Goal: Check status

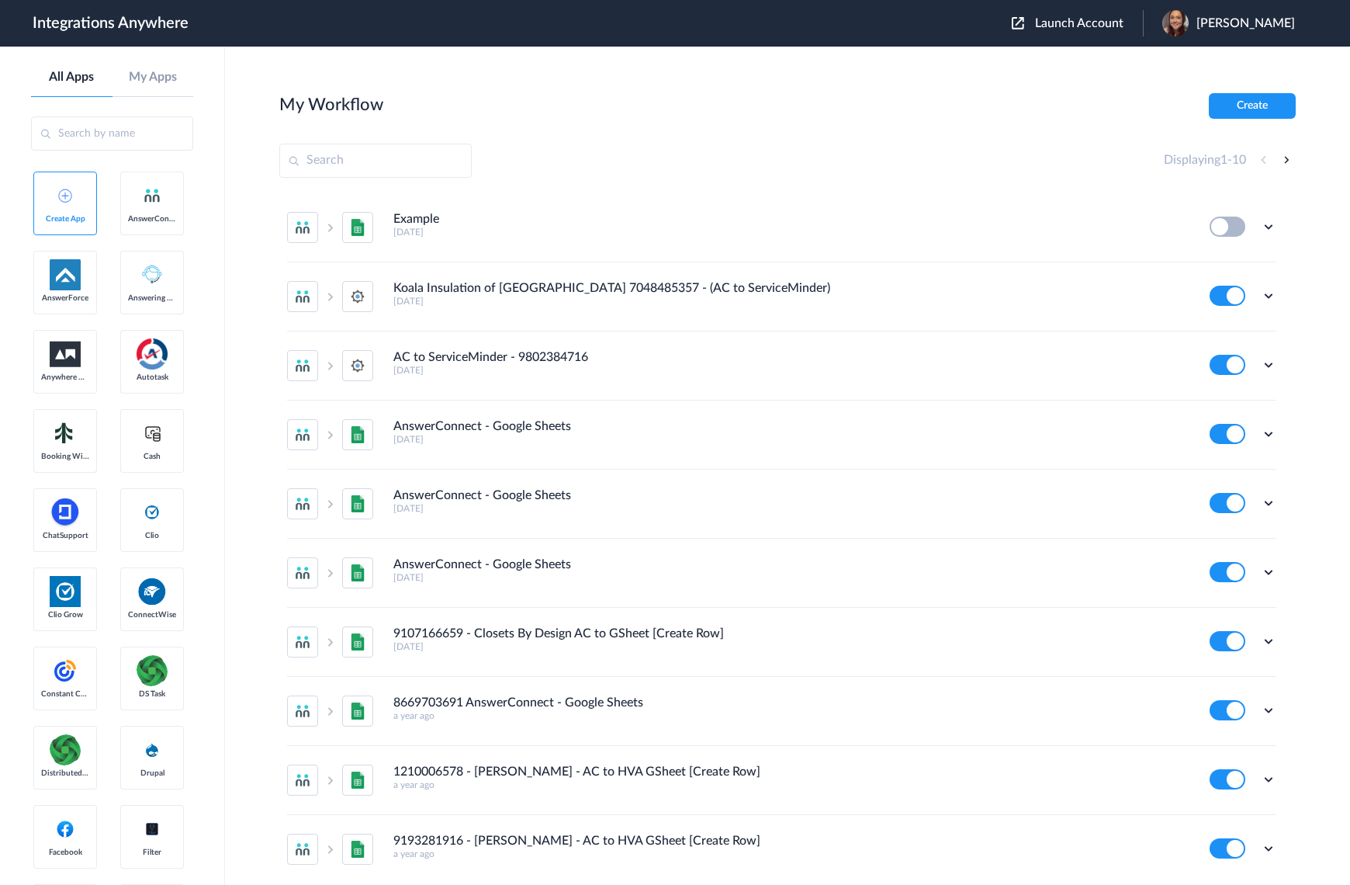
click at [1124, 22] on span "Launch Account" at bounding box center [1079, 23] width 88 height 12
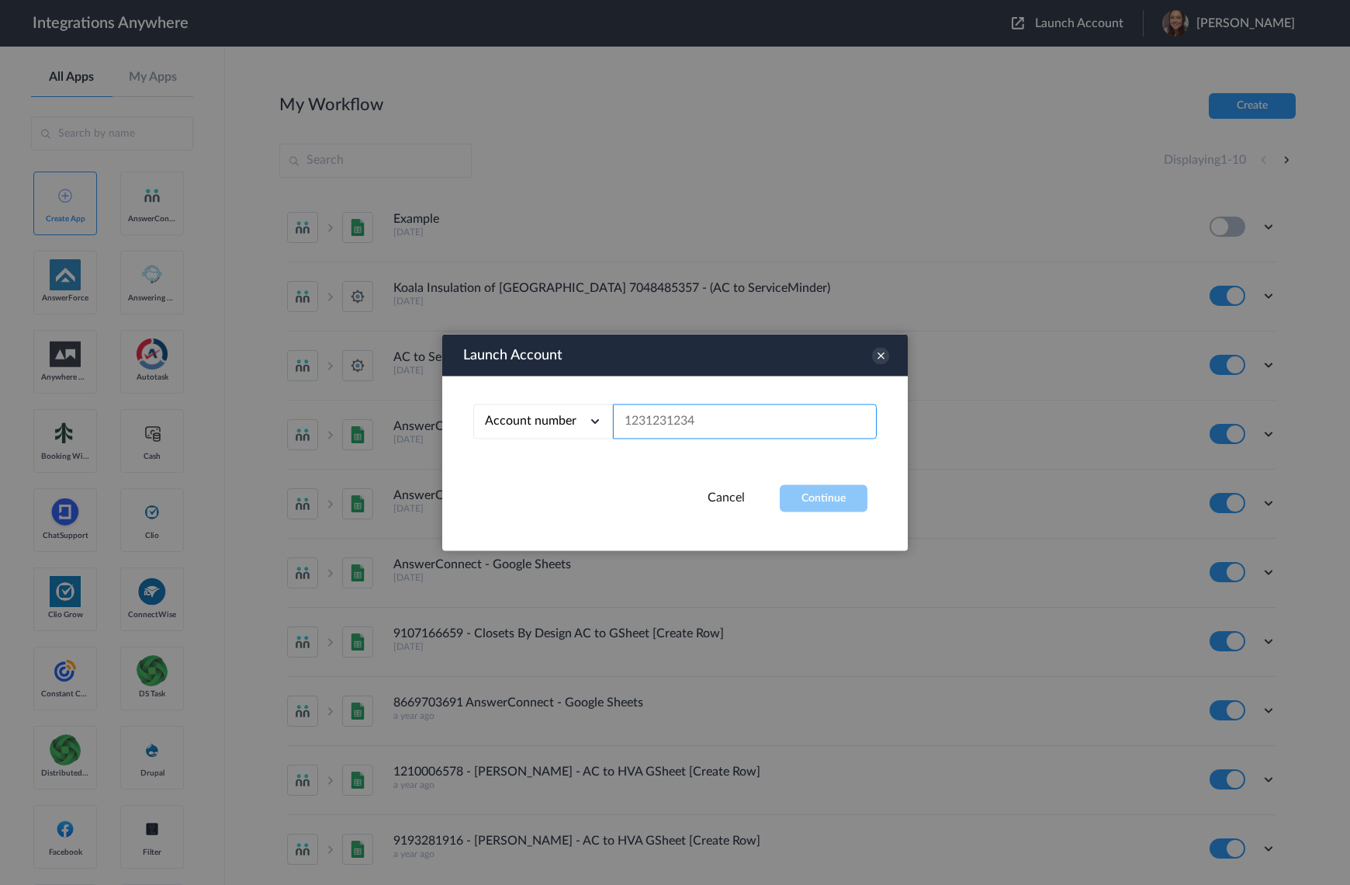
click at [630, 404] on input "text" at bounding box center [745, 421] width 264 height 35
paste input "8774259524"
click at [809, 489] on button "Continue" at bounding box center [824, 498] width 88 height 27
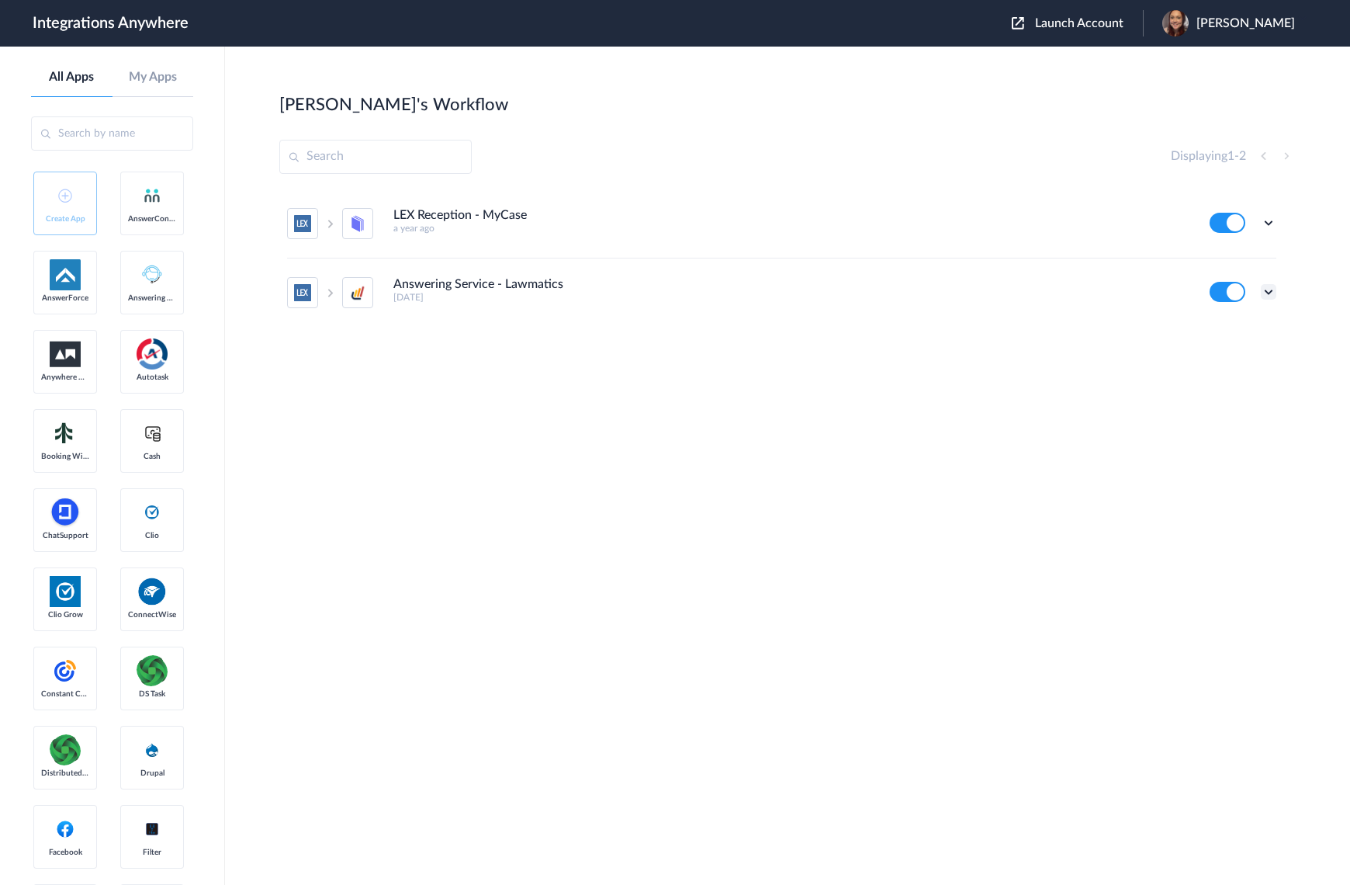
click at [1269, 288] on icon at bounding box center [1269, 292] width 16 height 16
click at [1246, 353] on link "Task history" at bounding box center [1224, 356] width 74 height 11
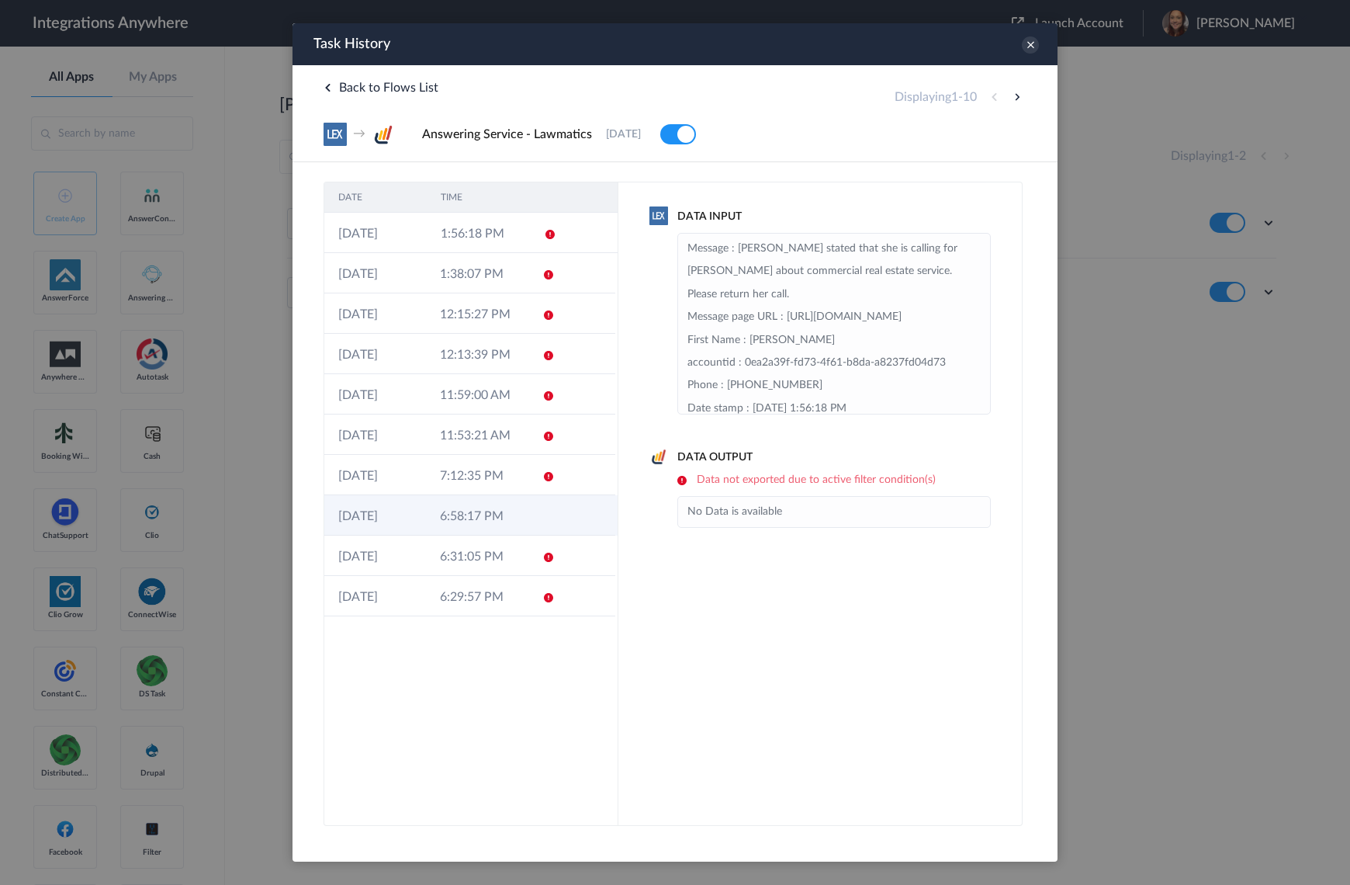
click at [464, 521] on td "6:58:17 PM" at bounding box center [477, 515] width 102 height 40
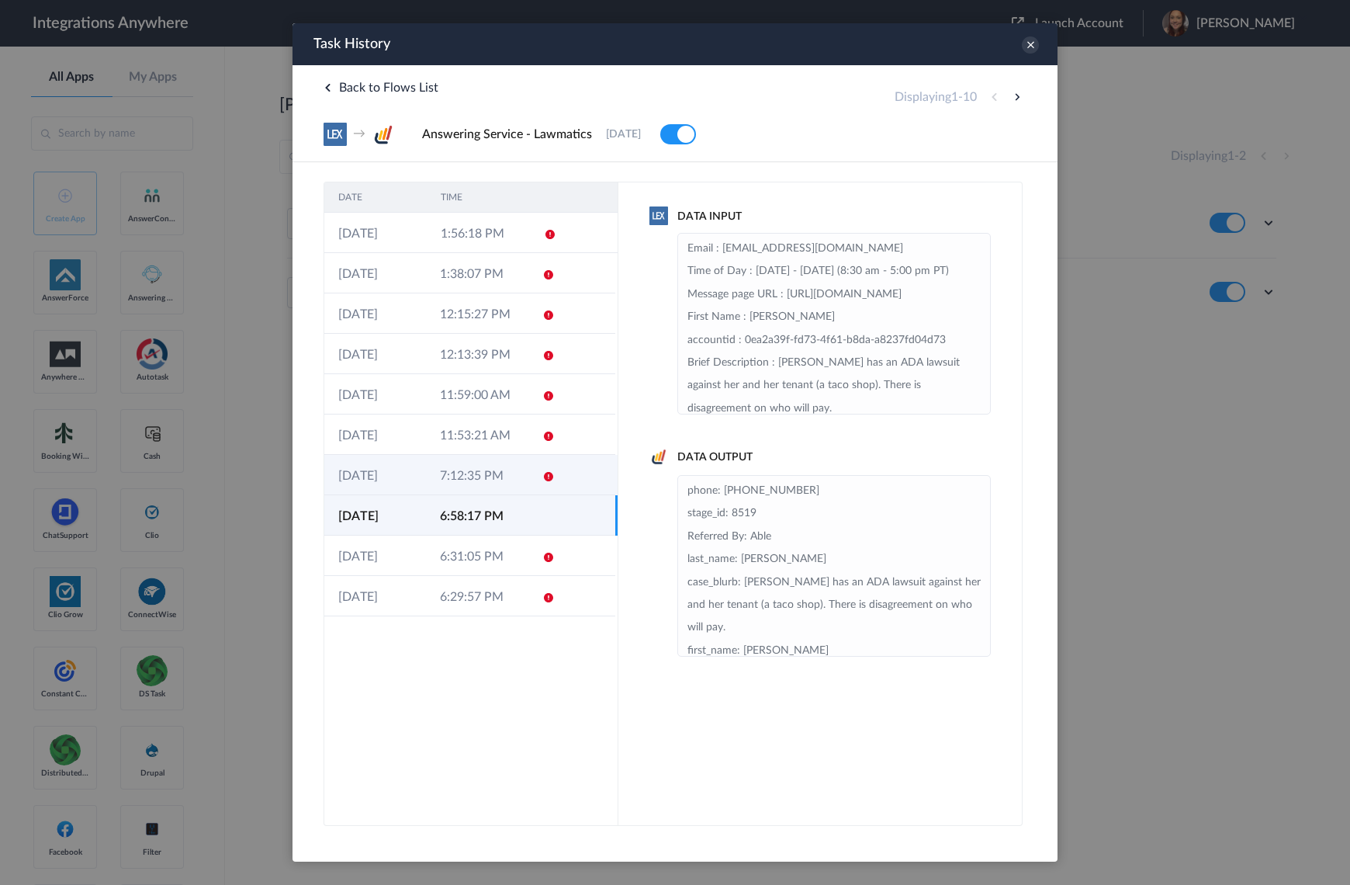
click at [452, 471] on td "7:12:35 PM" at bounding box center [477, 475] width 102 height 40
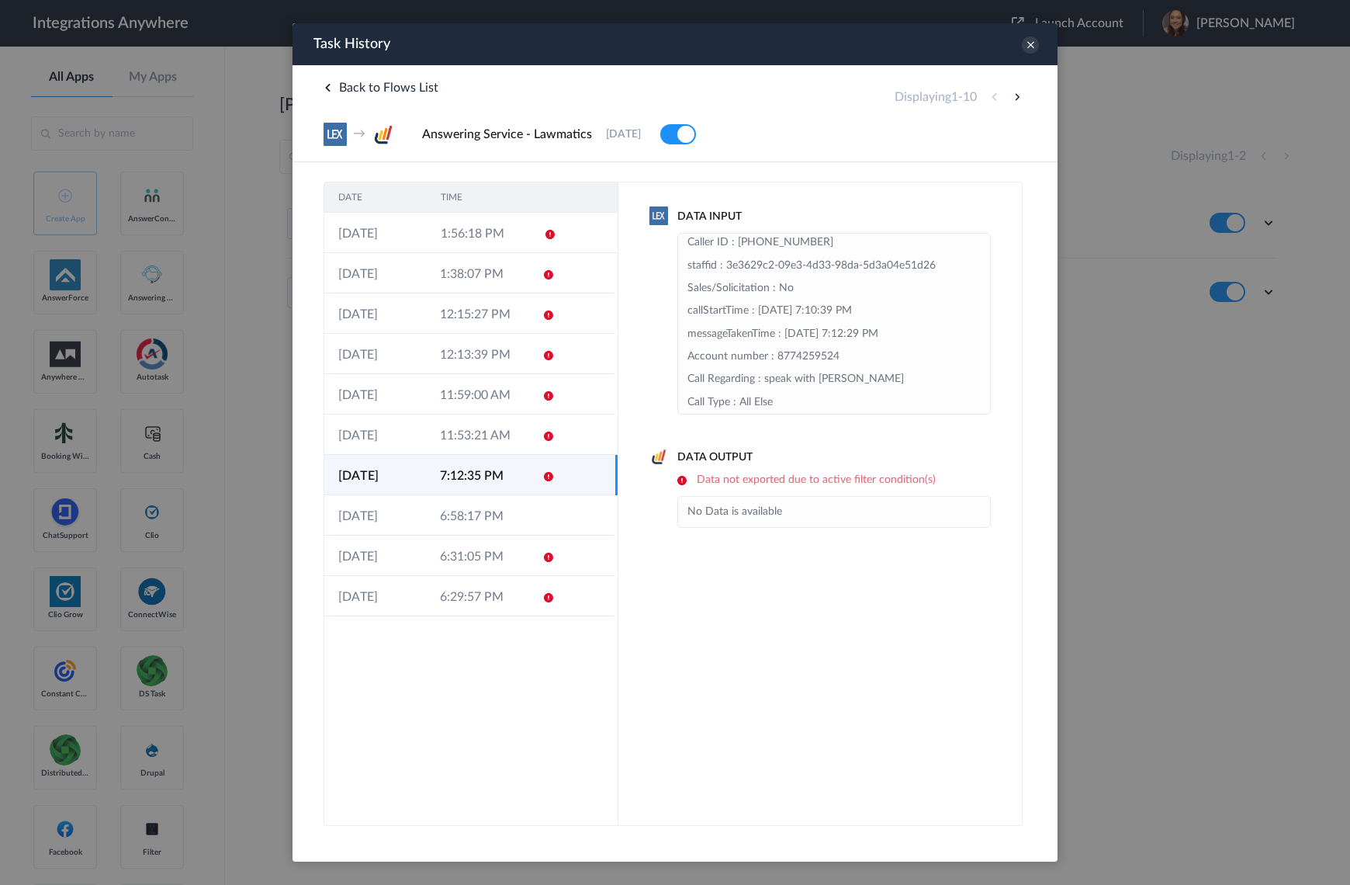
scroll to position [353, 0]
click at [1029, 43] on icon at bounding box center [1030, 44] width 17 height 17
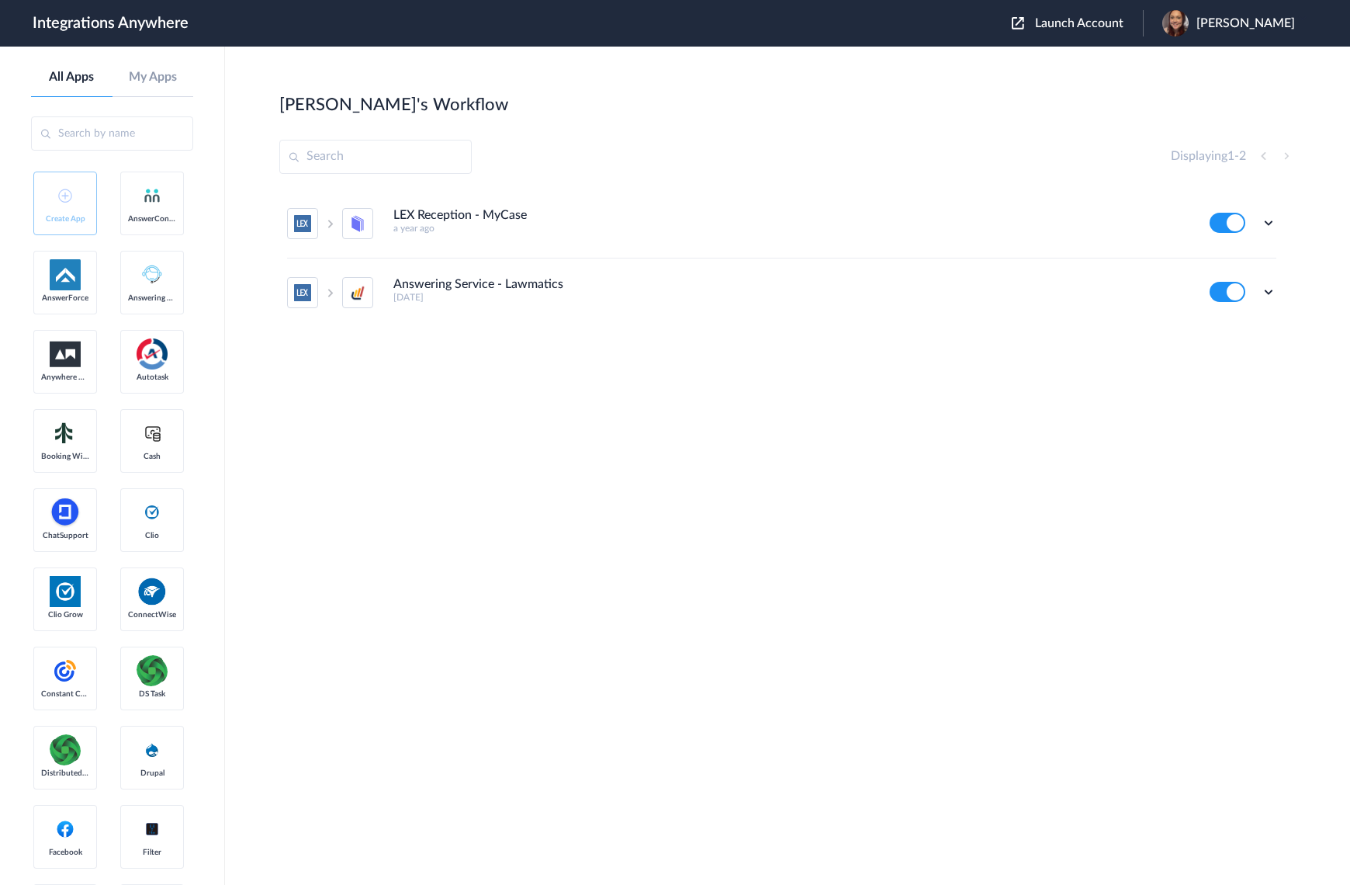
click at [1104, 31] on div "Launch Account [PERSON_NAME] My Account Logout" at bounding box center [1161, 23] width 299 height 26
click at [1104, 23] on span "Launch Account" at bounding box center [1079, 23] width 88 height 12
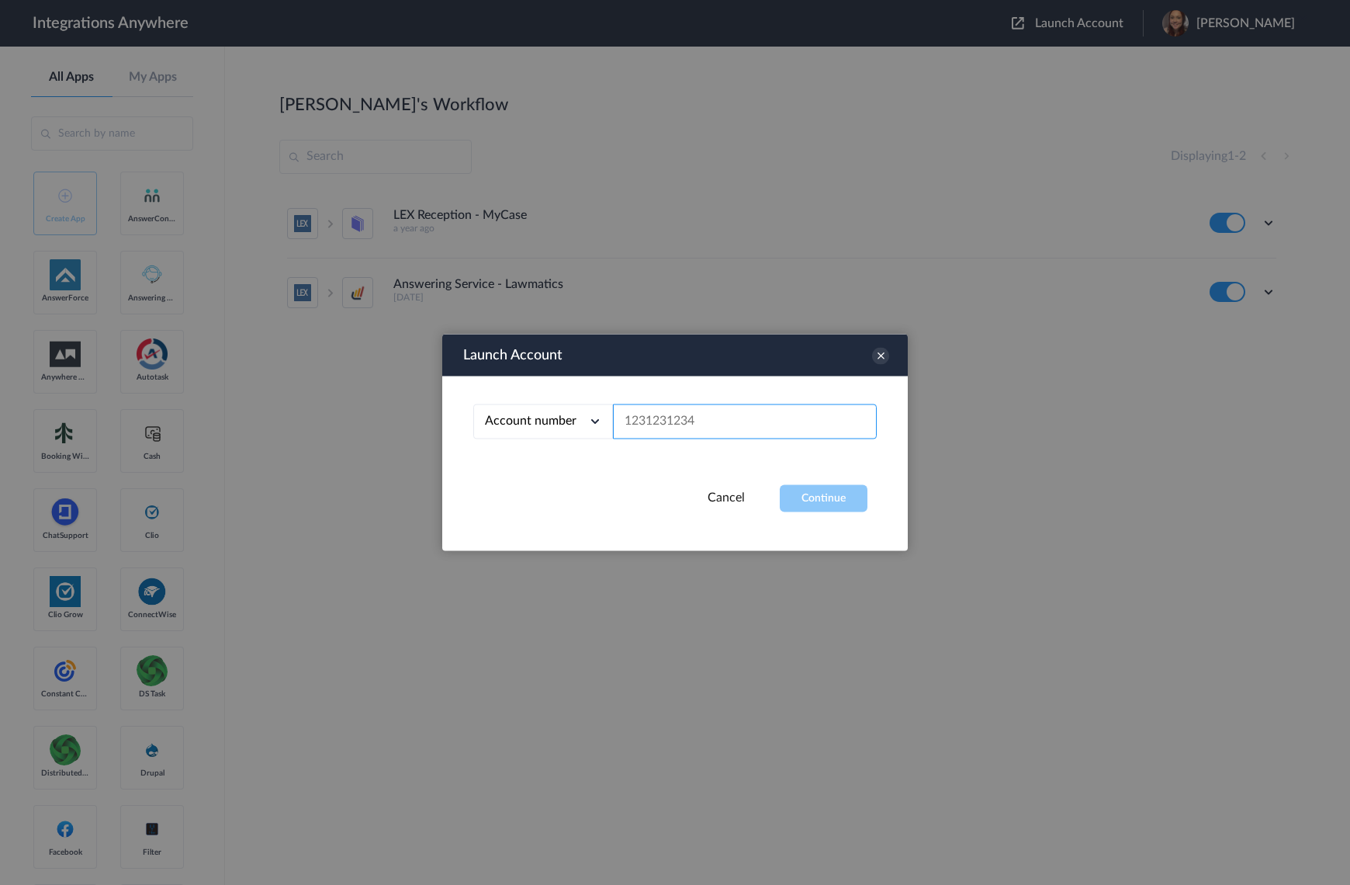
click at [693, 410] on input "text" at bounding box center [745, 421] width 264 height 35
paste input "6197623214"
type input "6197623214"
click at [816, 487] on button "Continue" at bounding box center [824, 498] width 88 height 27
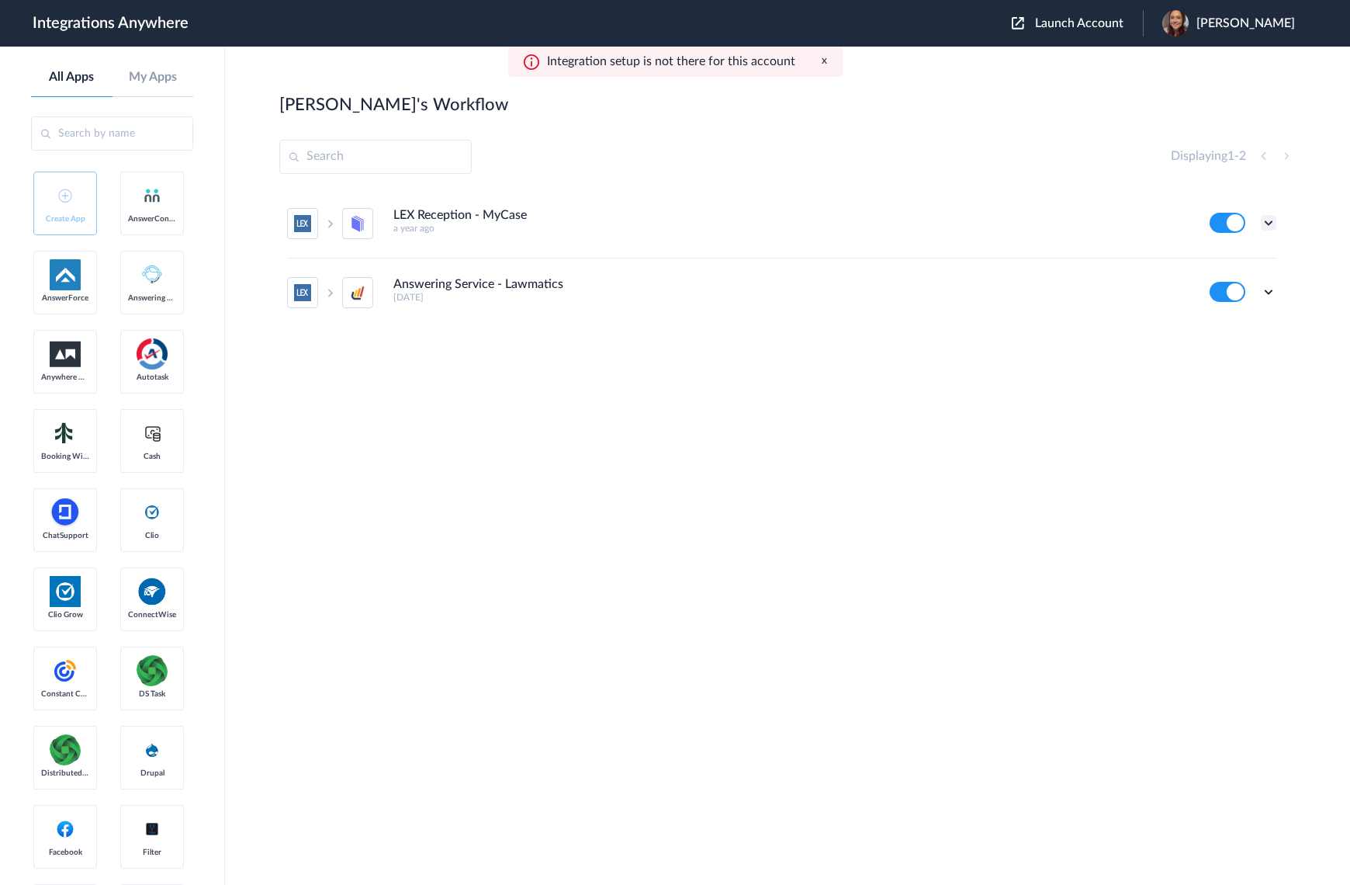
click at [1269, 223] on icon at bounding box center [1269, 223] width 16 height 16
click at [1242, 289] on link "Task history" at bounding box center [1224, 287] width 74 height 11
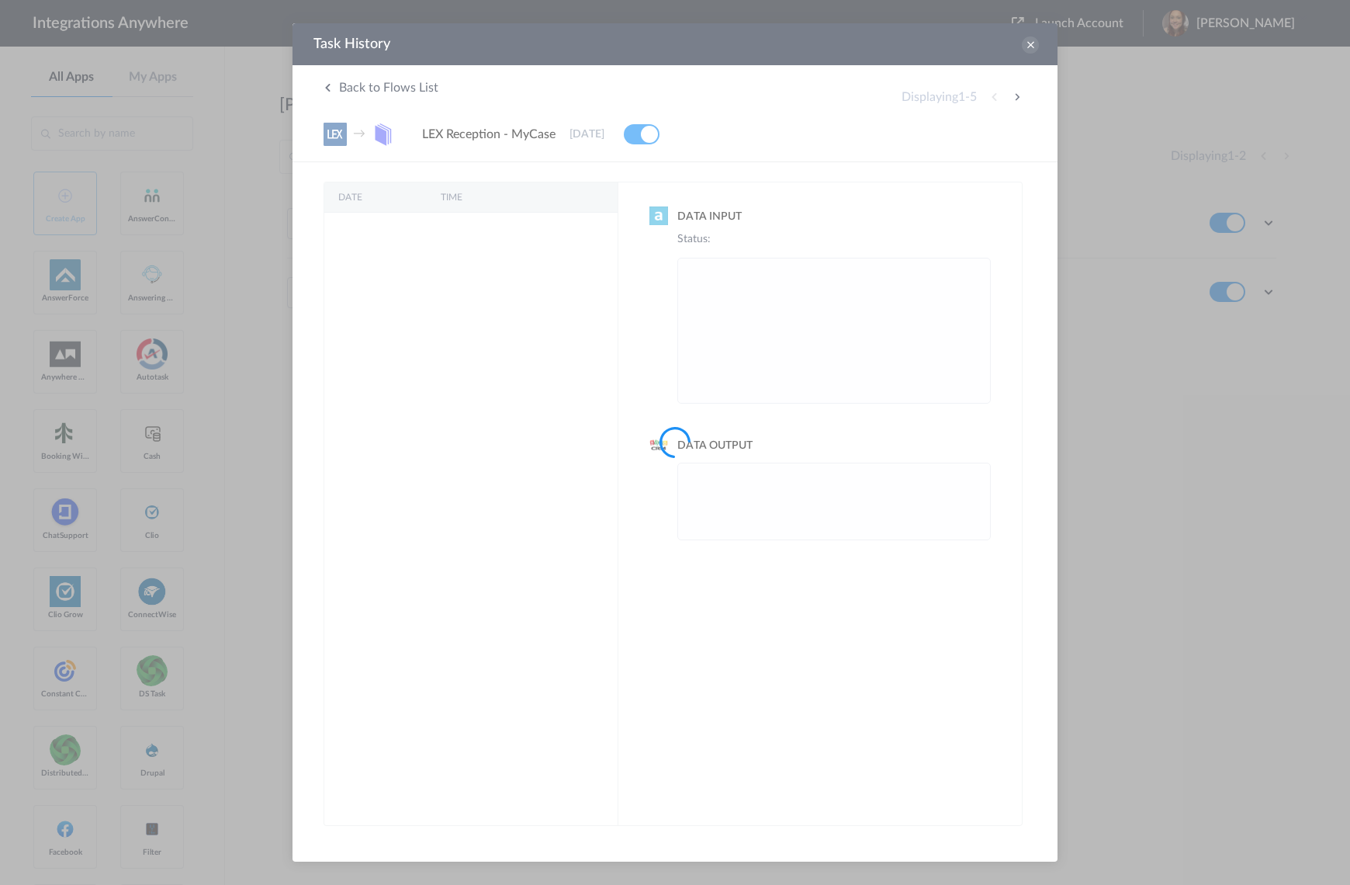
scroll to position [0, 0]
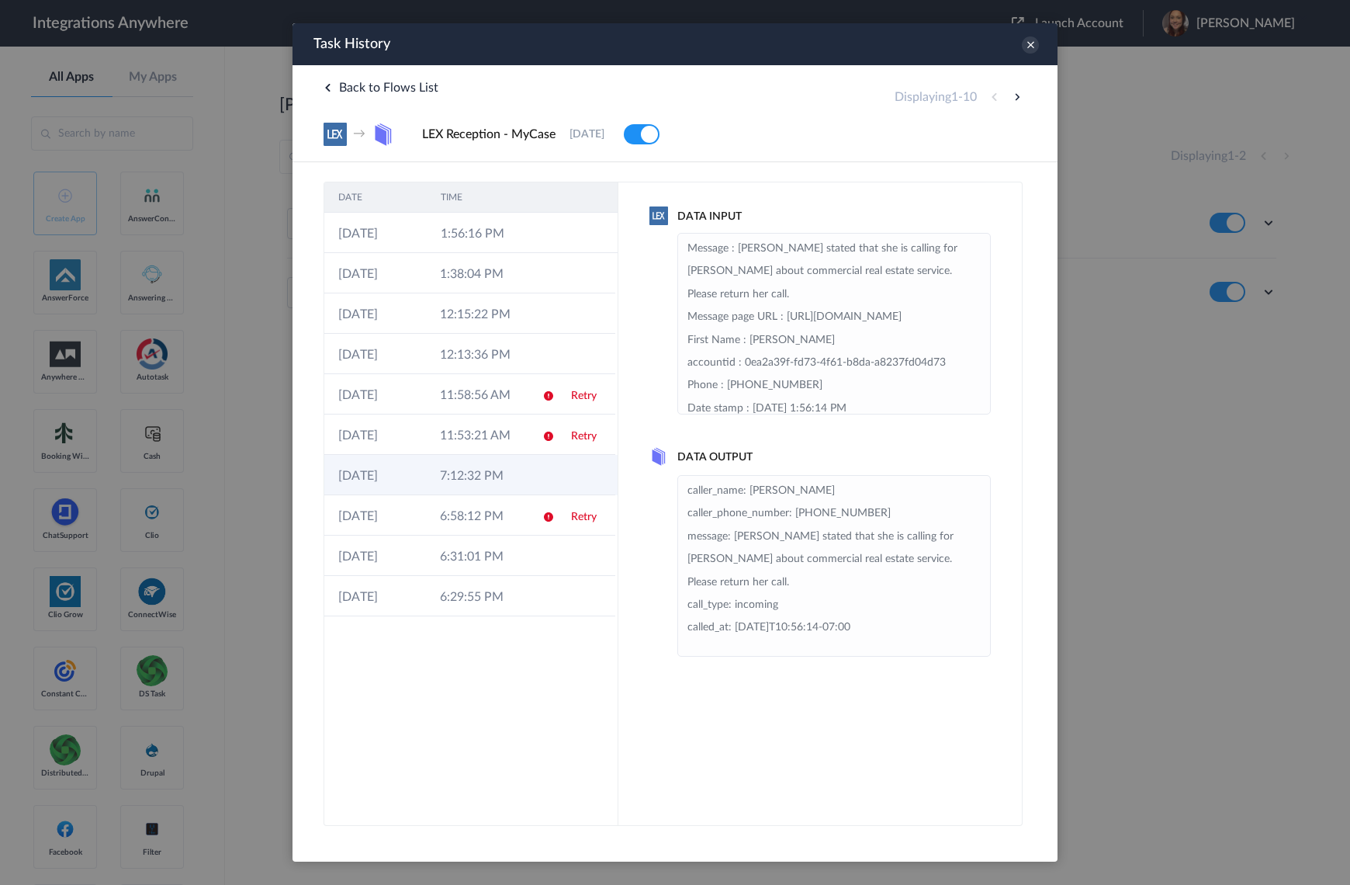
click at [472, 471] on td "7:12:32 PM" at bounding box center [477, 475] width 102 height 40
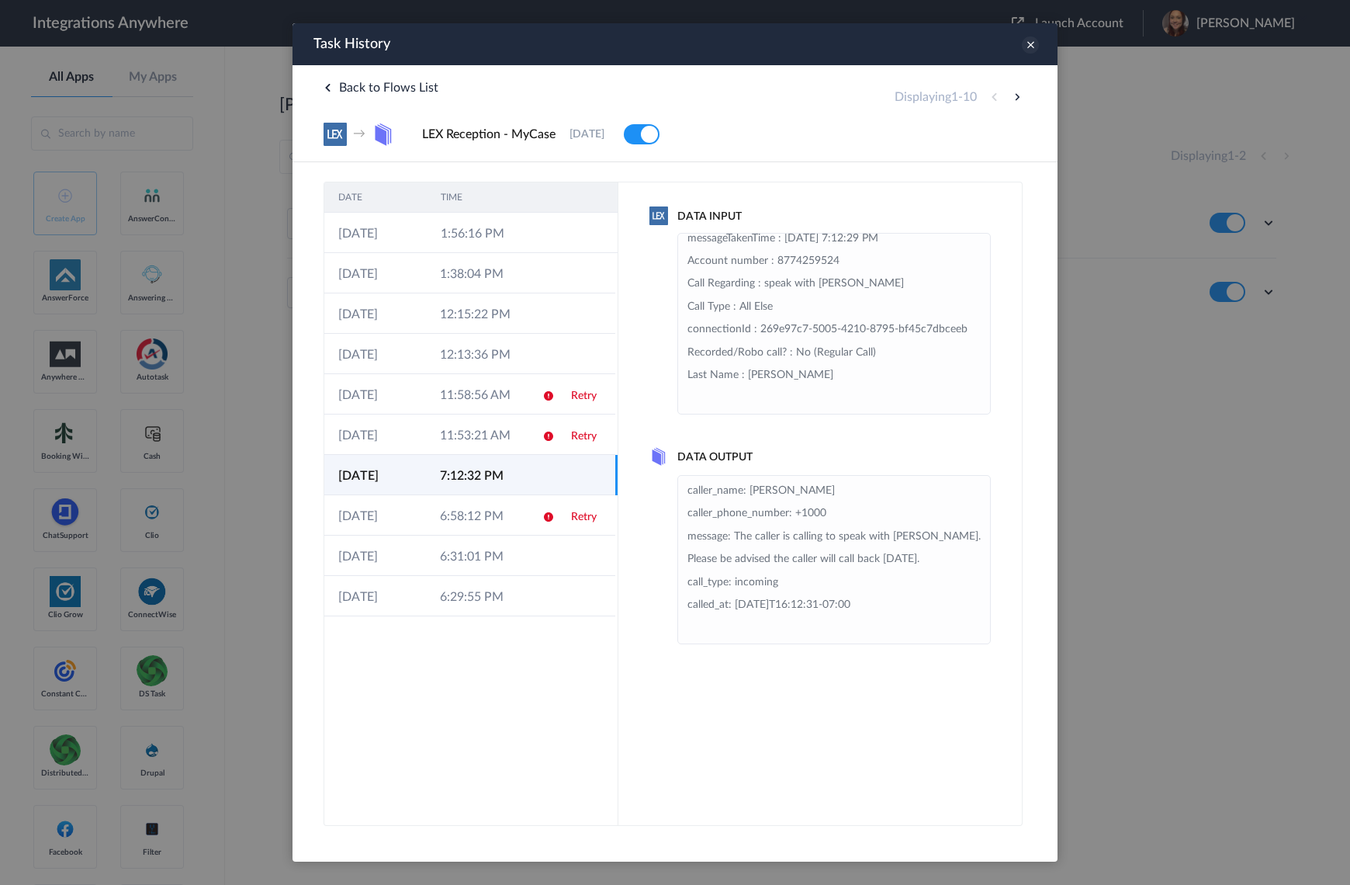
click at [1027, 50] on icon at bounding box center [1030, 44] width 17 height 17
